Goal: Transaction & Acquisition: Obtain resource

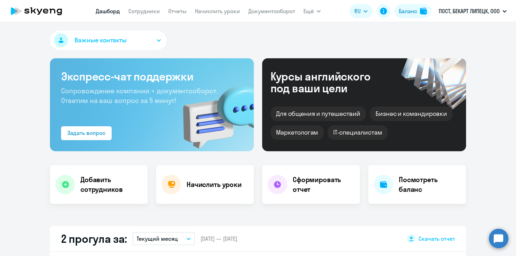
select select "30"
click at [476, 14] on p "ПОСТ, БЕКАРТ ЛИПЕЦК, ООО" at bounding box center [469, 11] width 61 height 8
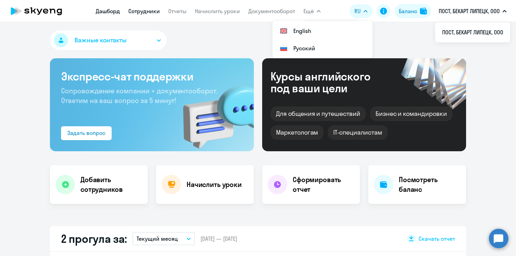
click at [153, 12] on link "Сотрудники" at bounding box center [144, 11] width 32 height 7
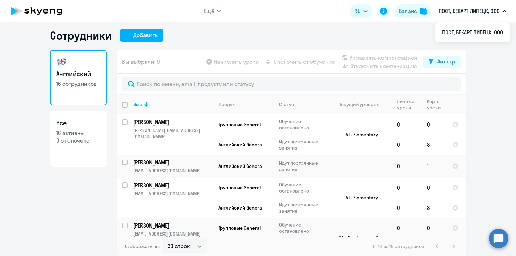
scroll to position [4, 0]
click at [436, 60] on div "Фильтр" at bounding box center [445, 61] width 19 height 8
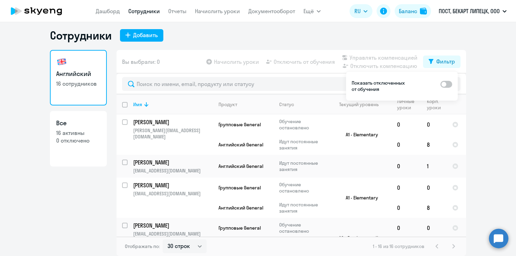
click at [480, 85] on ng-component "Сотрудники Добавить Английский 16 сотрудников Все 16 активны 0 отключено Вы выб…" at bounding box center [258, 142] width 516 height 228
click at [450, 64] on div "Фильтр" at bounding box center [445, 61] width 19 height 8
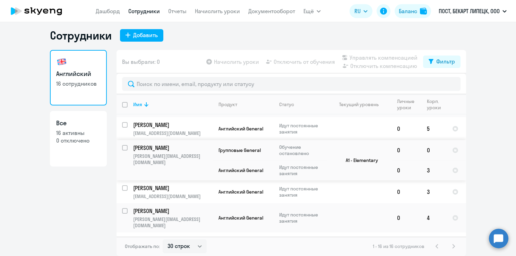
scroll to position [353, 0]
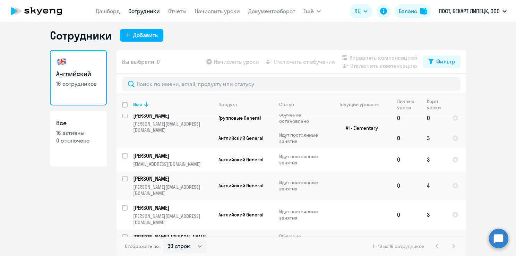
click at [450, 250] on div "1 - 16 из 16 сотрудников" at bounding box center [415, 246] width 85 height 8
click at [183, 253] on select "30 строк 50 строк 100 строк" at bounding box center [185, 246] width 44 height 14
select select "100"
click at [163, 239] on select "30 строк 50 строк 100 строк" at bounding box center [185, 246] width 44 height 14
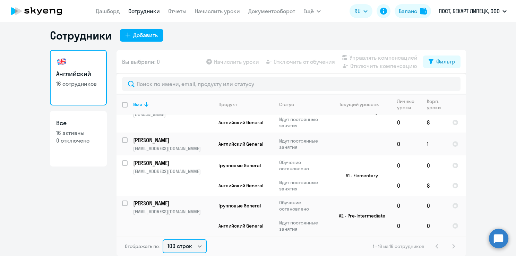
scroll to position [0, 0]
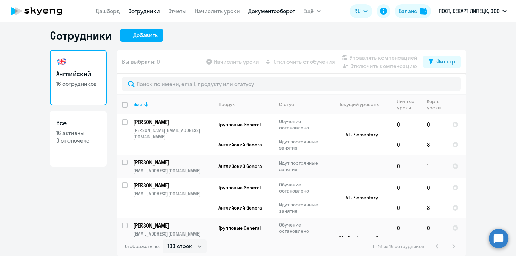
click at [279, 9] on link "Документооборот" at bounding box center [271, 11] width 47 height 7
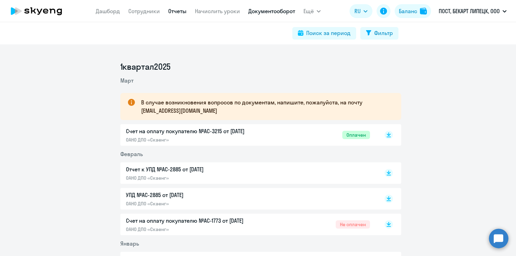
click at [182, 11] on link "Отчеты" at bounding box center [177, 11] width 18 height 7
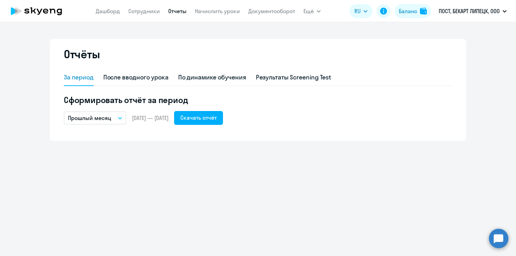
click at [118, 116] on button "Прошлый месяц" at bounding box center [95, 117] width 62 height 13
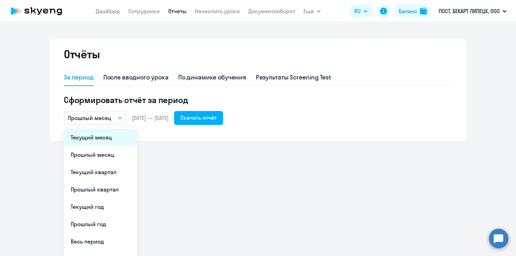
click at [117, 132] on li "Текущий месяц" at bounding box center [100, 137] width 73 height 17
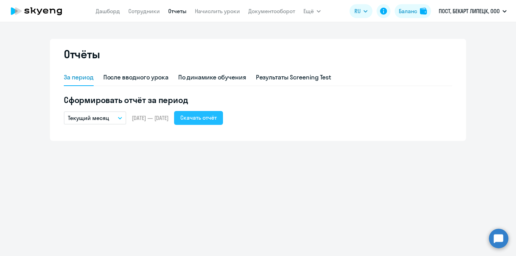
click at [215, 119] on div "Скачать отчёт" at bounding box center [198, 117] width 36 height 8
click at [216, 45] on div "Отчёты За период После вводного урока По динамике обучения Результаты Screening…" at bounding box center [258, 90] width 416 height 102
click at [213, 76] on div "По динамике обучения" at bounding box center [212, 77] width 68 height 9
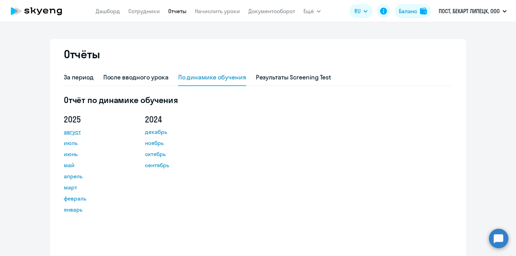
click at [69, 132] on link "август" at bounding box center [95, 132] width 62 height 8
click at [78, 77] on div "За период" at bounding box center [79, 77] width 30 height 9
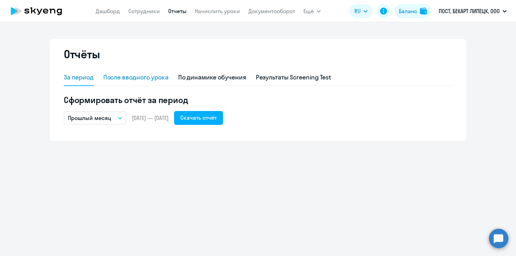
click at [124, 76] on div "После вводного урока" at bounding box center [135, 77] width 65 height 9
select select "10"
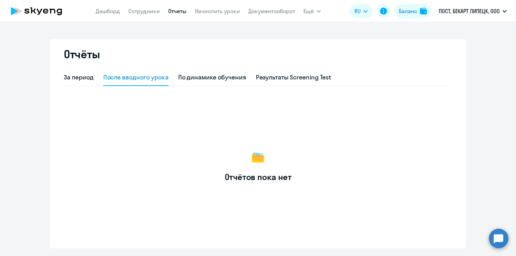
scroll to position [16, 0]
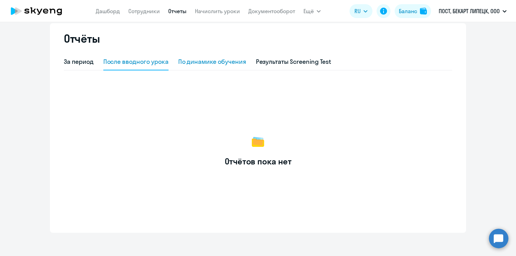
click at [182, 65] on div "По динамике обучения" at bounding box center [212, 61] width 68 height 9
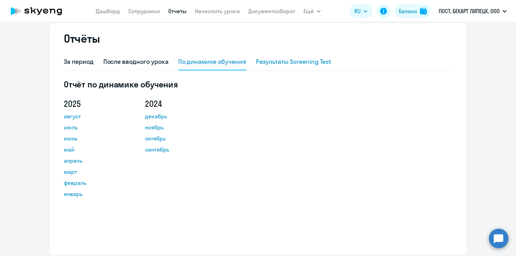
click at [269, 61] on div "Результаты Screening Test" at bounding box center [294, 61] width 76 height 9
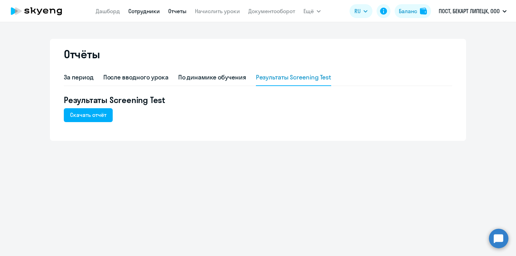
click at [146, 13] on link "Сотрудники" at bounding box center [144, 11] width 32 height 7
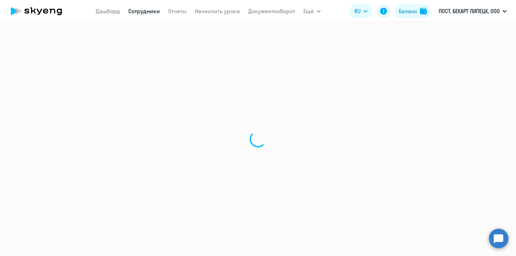
select select "30"
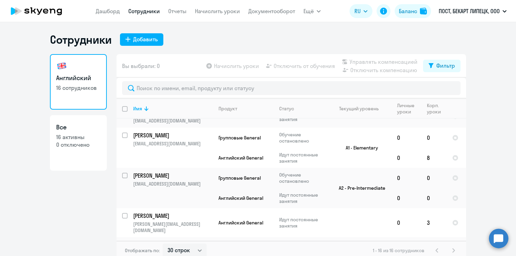
scroll to position [55, 0]
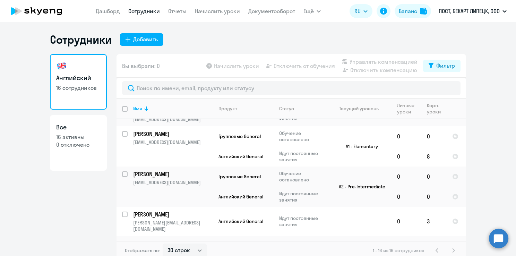
click at [80, 135] on p "16 активны" at bounding box center [78, 137] width 44 height 8
select select "30"
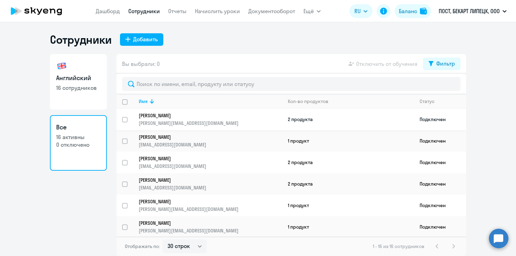
click at [125, 120] on input "select row 39056872" at bounding box center [129, 124] width 14 height 14
click at [125, 120] on input "deselect row 39056872" at bounding box center [129, 124] width 14 height 14
checkbox input "false"
click at [273, 3] on app-header "[PERSON_NAME] Отчеты Начислить уроки Документооборот Ещё Все продукты Дашборд С…" at bounding box center [258, 11] width 516 height 22
click at [273, 8] on link "Документооборот" at bounding box center [271, 11] width 47 height 7
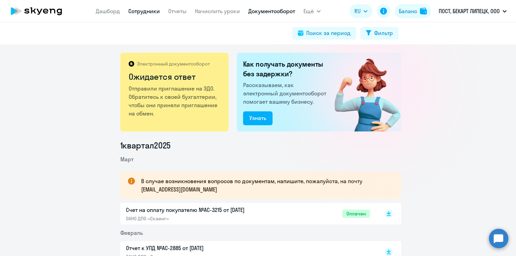
click at [150, 13] on link "Сотрудники" at bounding box center [144, 11] width 32 height 7
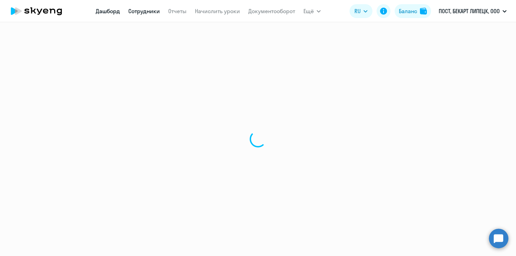
select select "30"
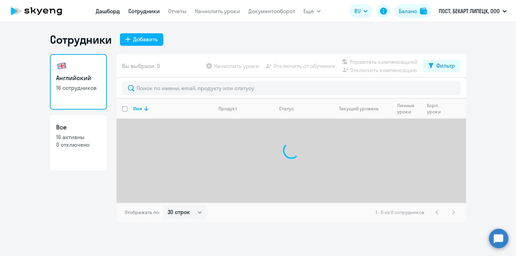
click at [114, 12] on link "Дашборд" at bounding box center [108, 11] width 24 height 7
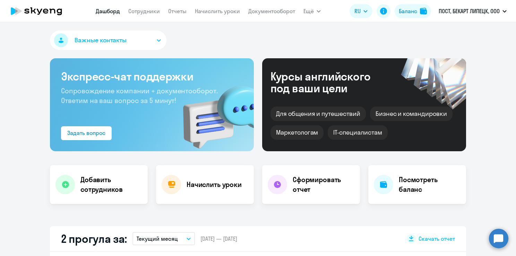
select select "30"
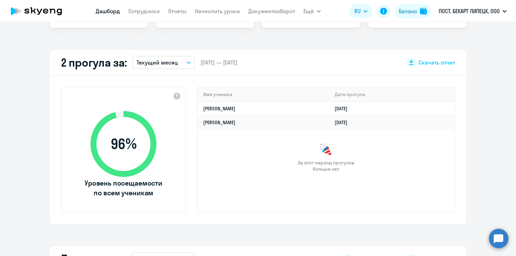
scroll to position [177, 0]
click at [175, 65] on button "Текущий месяц" at bounding box center [163, 61] width 62 height 13
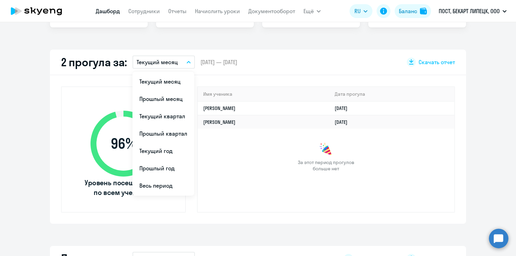
click at [248, 68] on div "2 прогула за: Текущий месяц Текущий месяц Прошлый месяц Текущий квартал [GEOGRA…" at bounding box center [258, 63] width 416 height 26
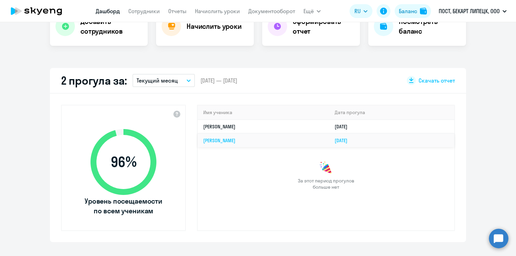
scroll to position [158, 0]
click at [414, 82] on div "Скачать отчет" at bounding box center [431, 80] width 48 height 9
